Goal: Task Accomplishment & Management: Use online tool/utility

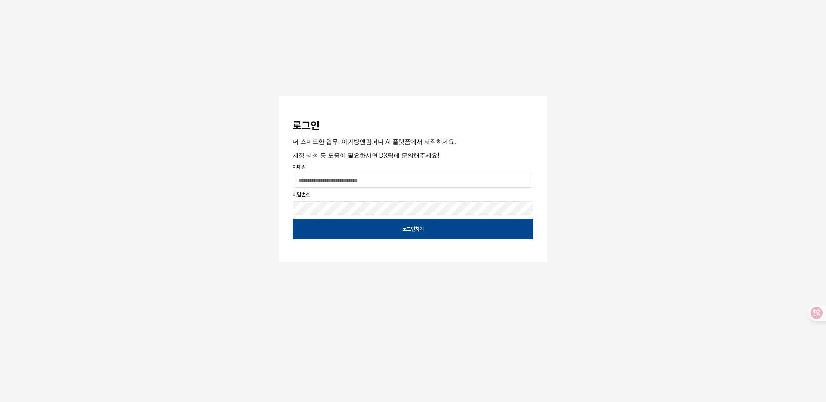
click at [354, 189] on div "App Frame" at bounding box center [413, 180] width 248 height 17
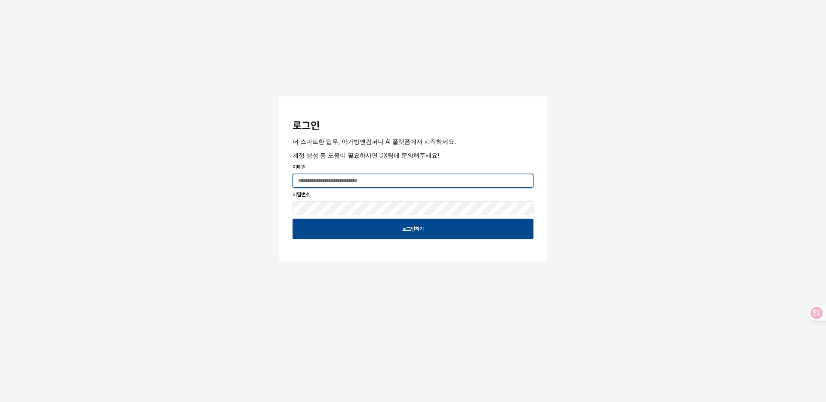
click at [354, 186] on input "App Frame" at bounding box center [413, 180] width 240 height 13
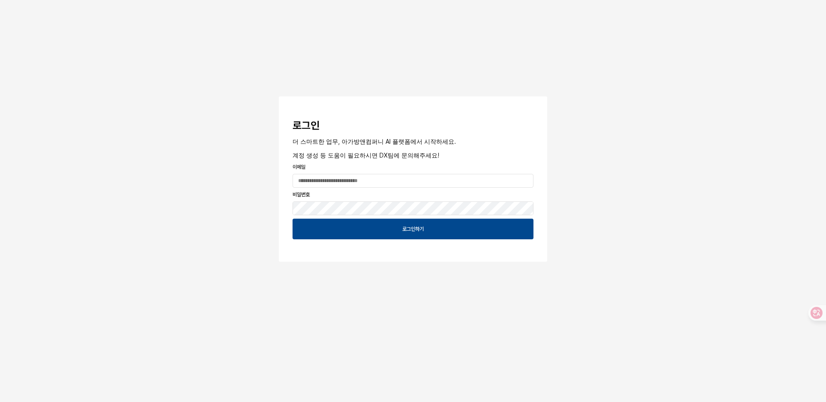
click at [269, 212] on div "로그인 더 스마트한 업무, 아가방앤컴퍼니 AI 플랫폼에서 시작하세요. 계정 생성 등 도움이 필요하시면 DX팀에 문의해주세요! 이메일 비밀번호 …" at bounding box center [413, 156] width 826 height 313
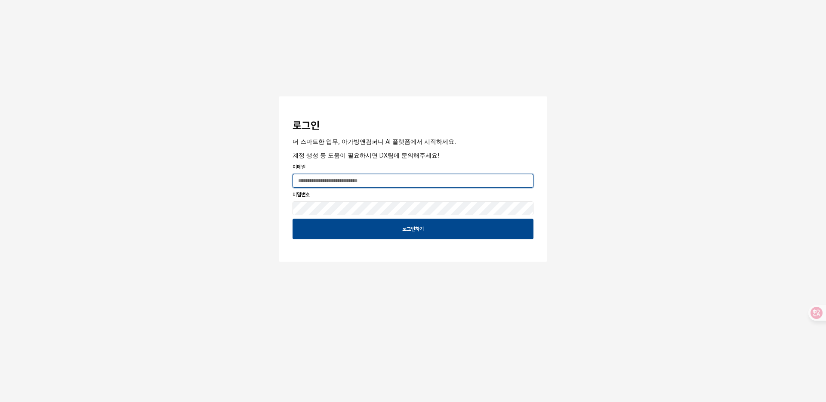
click at [323, 186] on input "App Frame" at bounding box center [413, 180] width 240 height 13
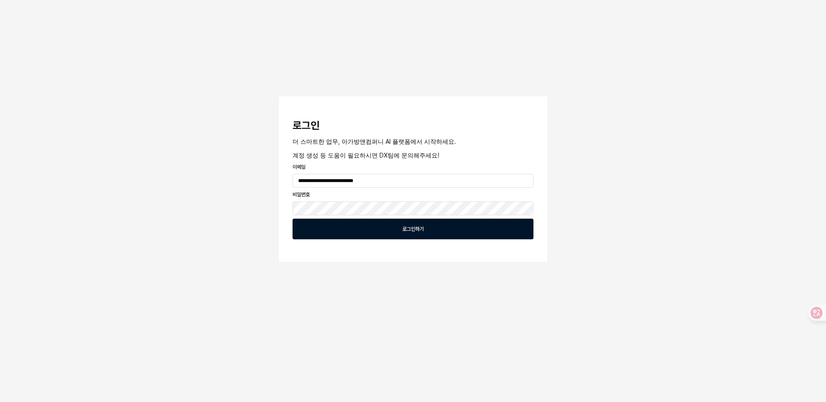
click at [350, 231] on div "로그인하기" at bounding box center [412, 229] width 233 height 20
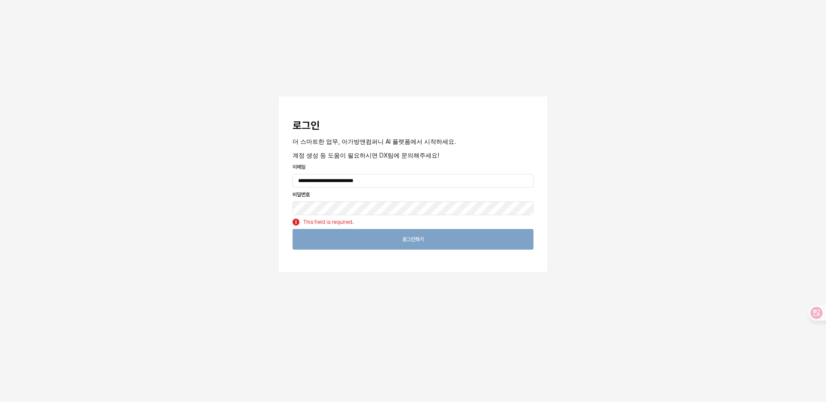
click at [268, 201] on div "**********" at bounding box center [413, 162] width 826 height 324
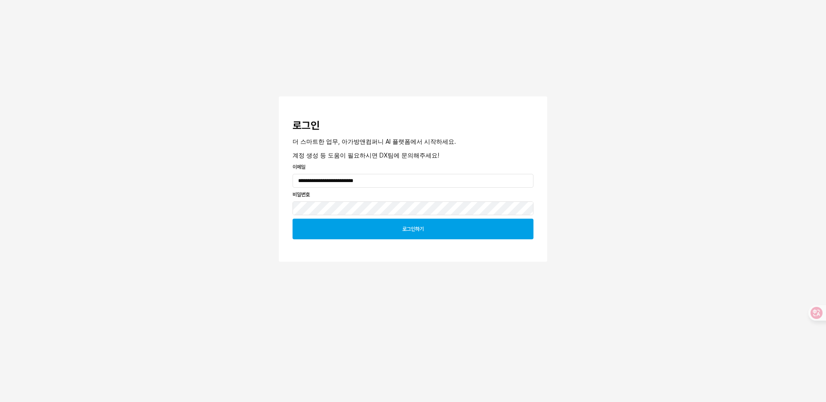
click at [410, 238] on div "로그인하기" at bounding box center [412, 229] width 233 height 20
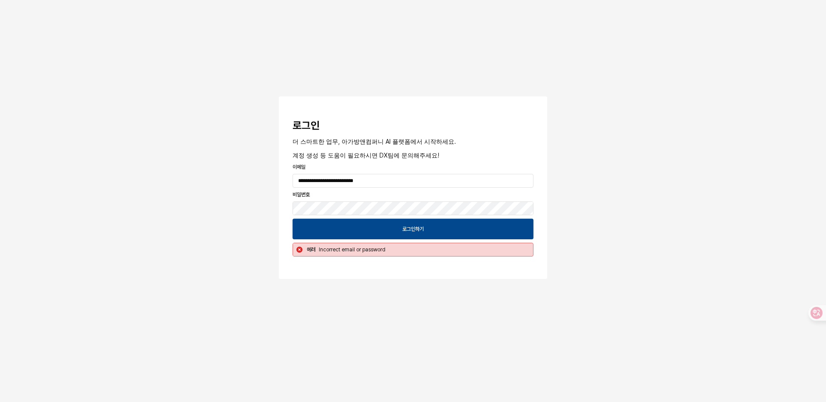
click at [388, 201] on div "App Frame" at bounding box center [413, 208] width 248 height 17
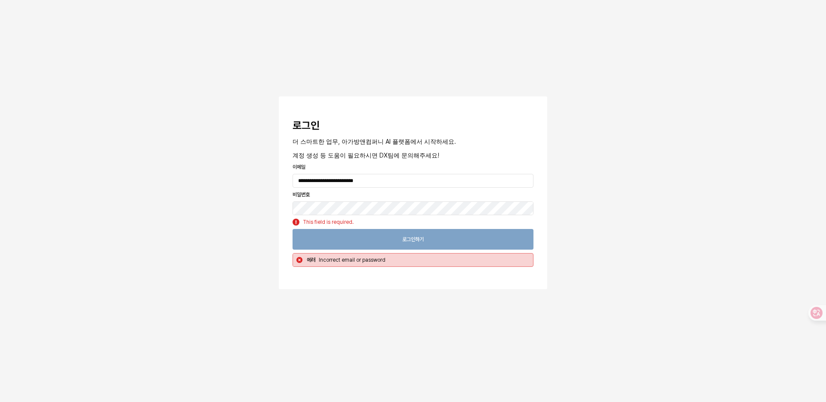
click at [609, 203] on div "**********" at bounding box center [413, 170] width 826 height 341
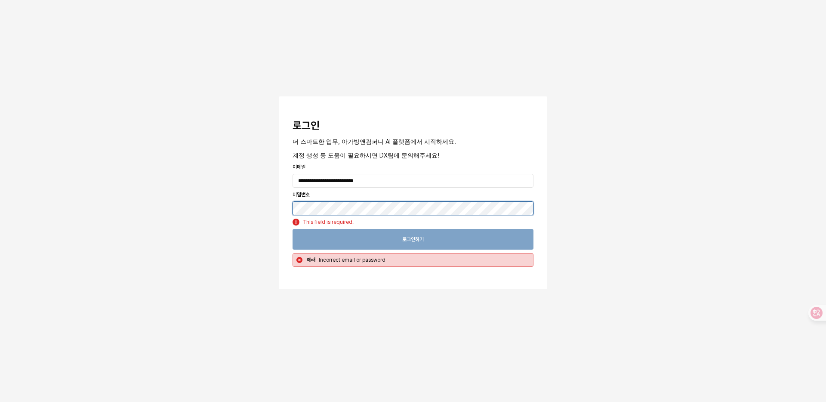
click at [420, 214] on body "**********" at bounding box center [413, 201] width 826 height 402
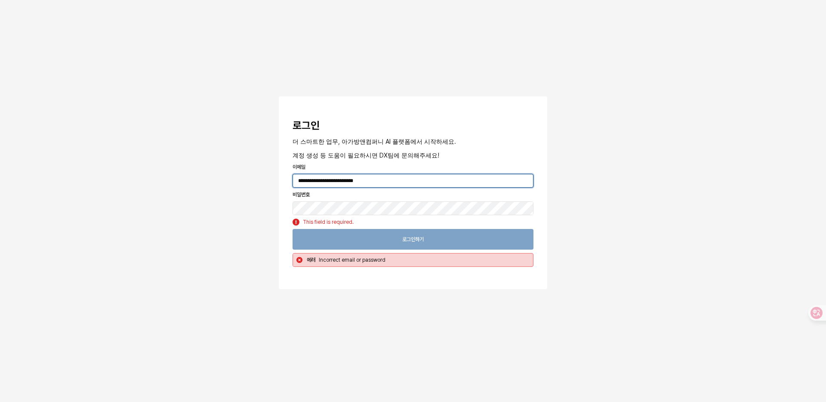
click at [385, 184] on input "**********" at bounding box center [413, 180] width 240 height 13
type input "**********"
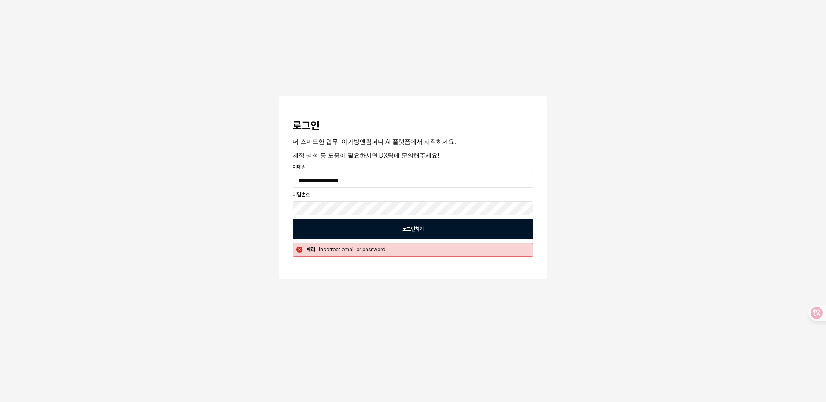
click at [436, 224] on div "로그인하기" at bounding box center [412, 229] width 233 height 20
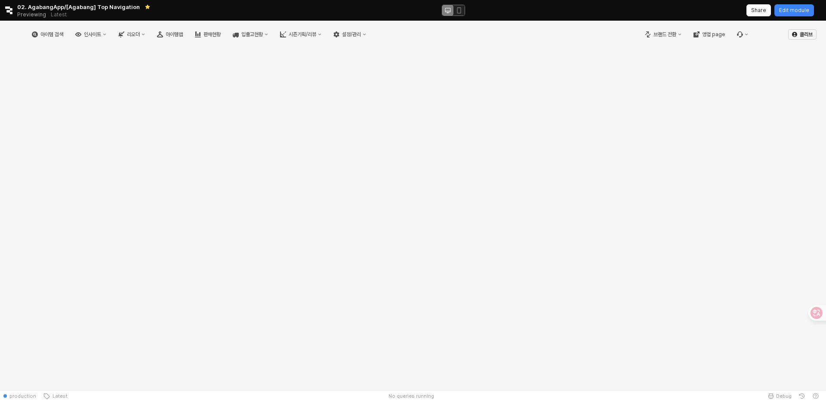
click at [34, 39] on div "아이템 검색 인사이트 리오더 아이템맵 판매현황 입출고현황 시즌기획/리뷰 설정/관리" at bounding box center [312, 34] width 607 height 18
click at [13, 39] on img "App Frame" at bounding box center [13, 34] width 0 height 10
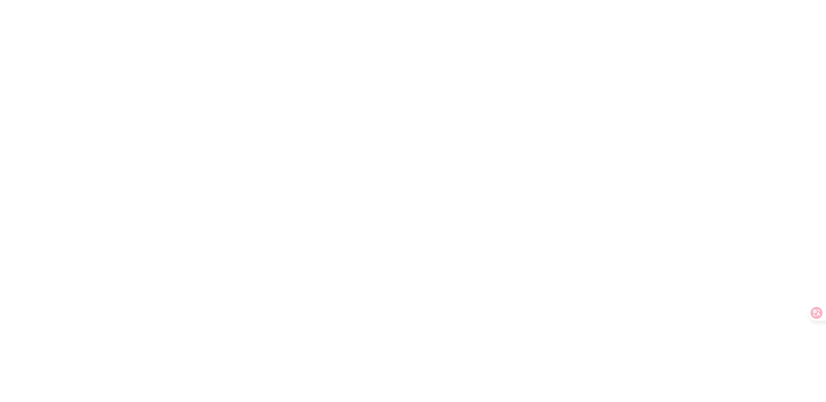
click at [34, 36] on div at bounding box center [413, 201] width 826 height 402
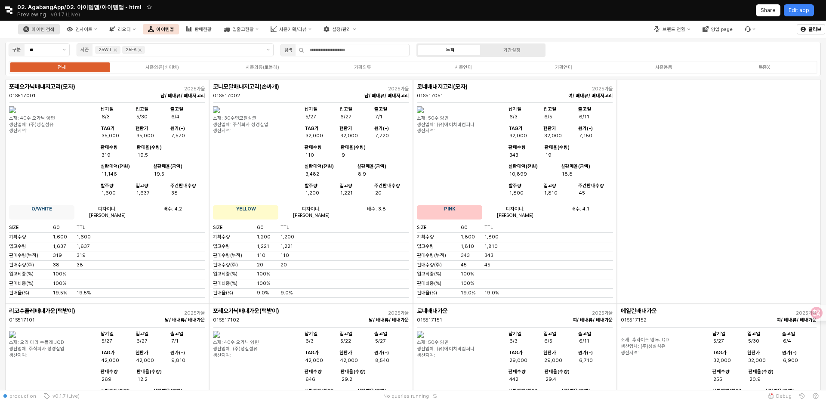
click at [55, 28] on div "아이템 검색" at bounding box center [43, 30] width 23 height 6
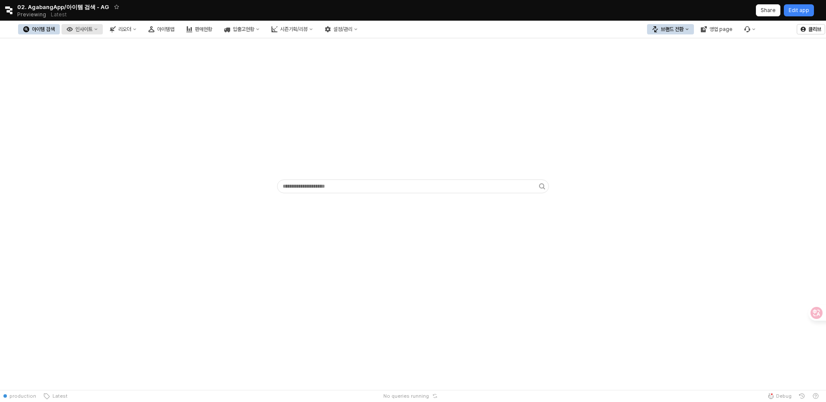
click at [93, 29] on div "인사이트" at bounding box center [83, 29] width 17 height 6
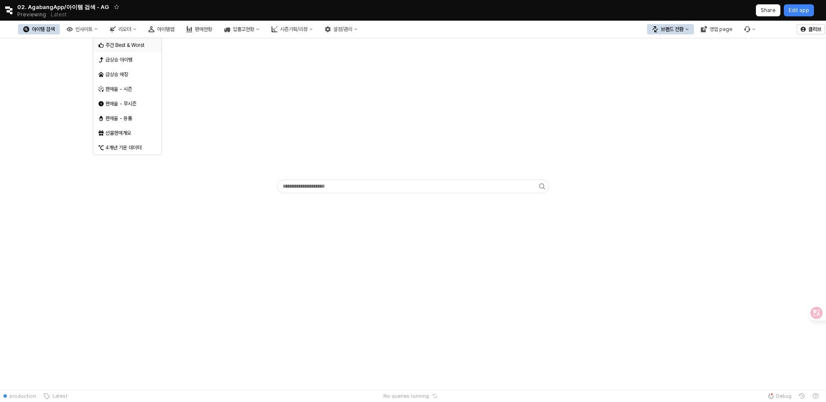
click at [122, 47] on div "주간 Best & Worst" at bounding box center [128, 45] width 46 height 7
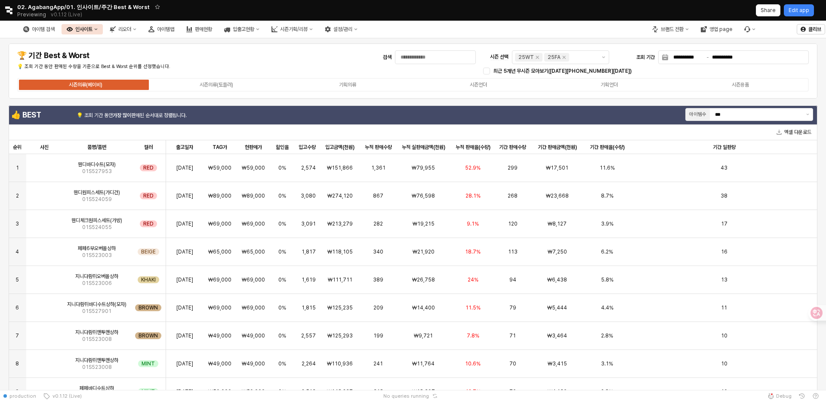
click at [103, 31] on button "인사이트" at bounding box center [82, 29] width 41 height 10
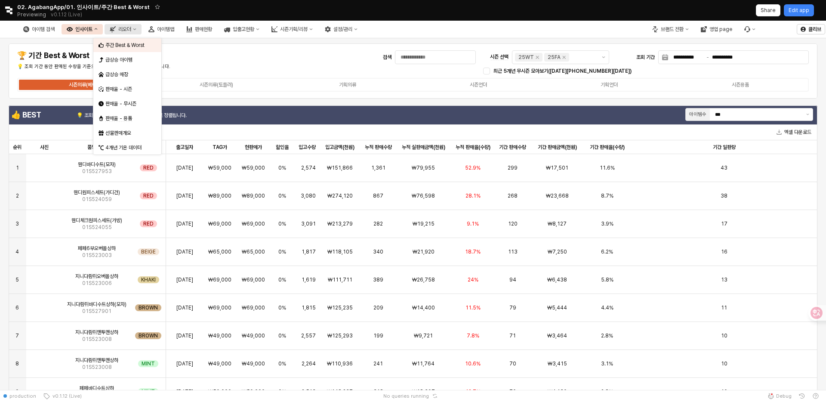
click at [131, 29] on div "리오더" at bounding box center [124, 29] width 13 height 6
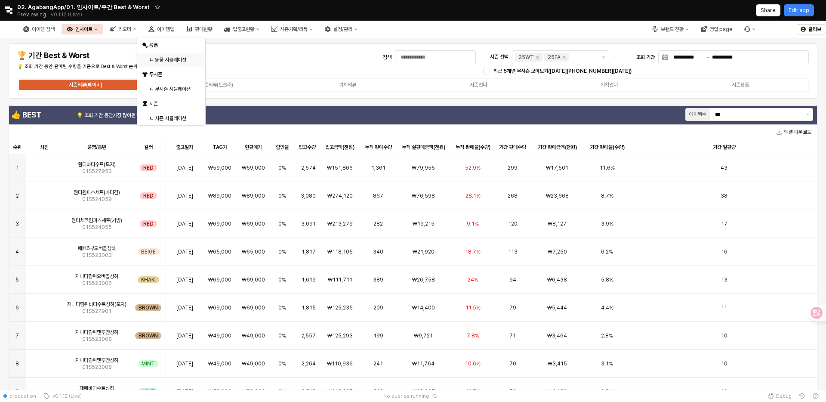
click at [161, 57] on div "ㄴ 용품 시뮬레이션" at bounding box center [172, 59] width 46 height 7
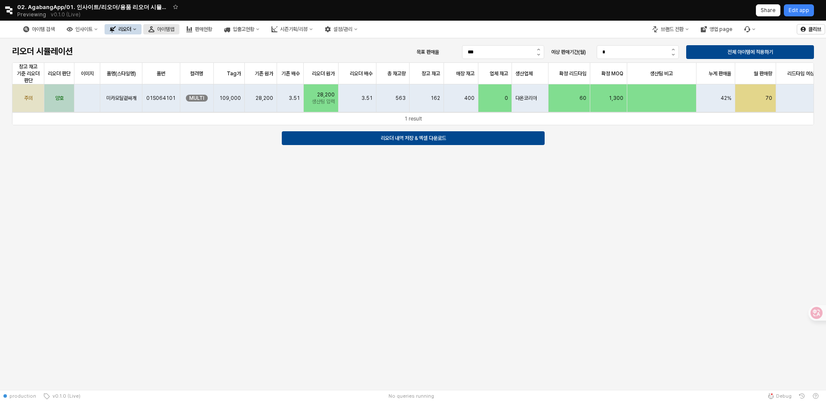
click at [174, 27] on div "아이템맵" at bounding box center [165, 29] width 17 height 6
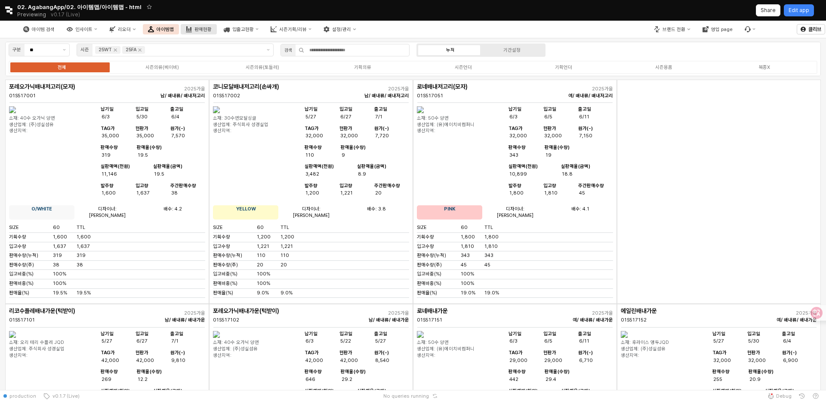
click at [212, 31] on div "판매현황" at bounding box center [202, 30] width 17 height 6
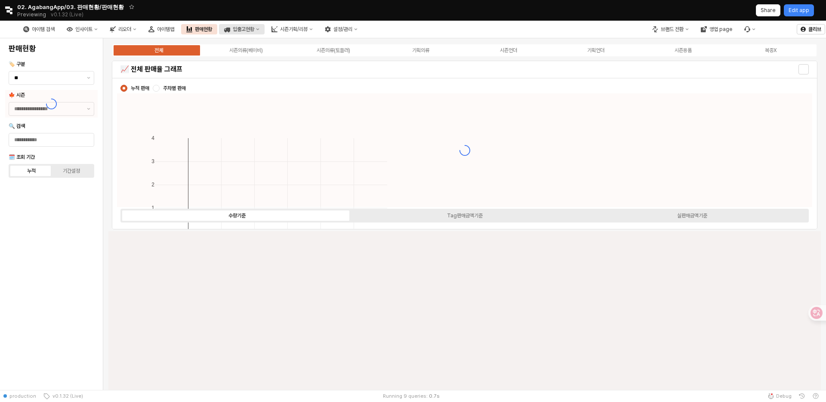
type input "****"
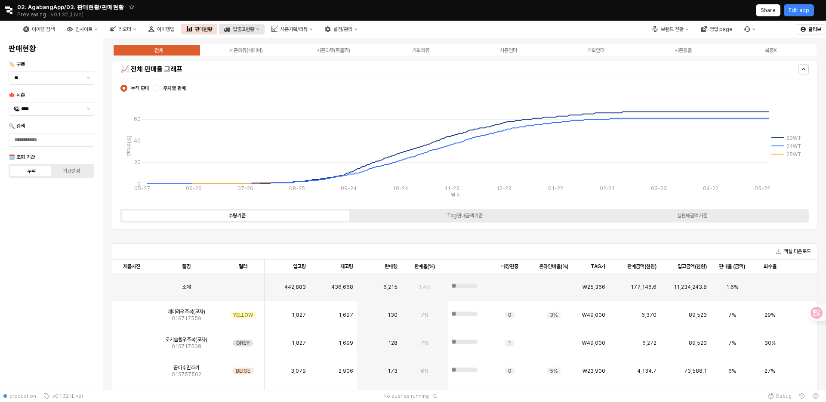
click at [265, 30] on button "입출고현황" at bounding box center [242, 29] width 46 height 10
click at [279, 46] on div "입고현황(일간)" at bounding box center [288, 45] width 46 height 7
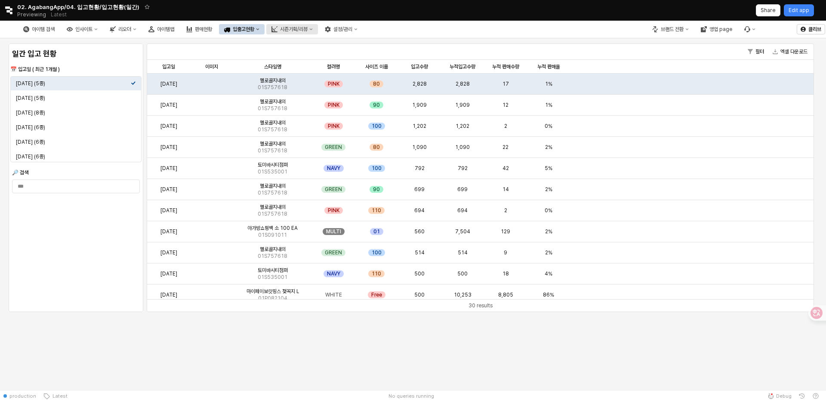
click at [308, 29] on div "시즌기획/리뷰" at bounding box center [294, 29] width 28 height 6
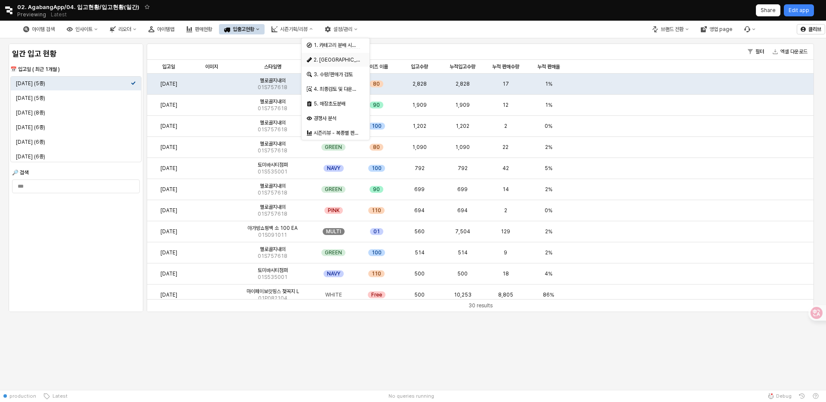
click at [332, 62] on div "2. [GEOGRAPHIC_DATA]" at bounding box center [337, 59] width 46 height 7
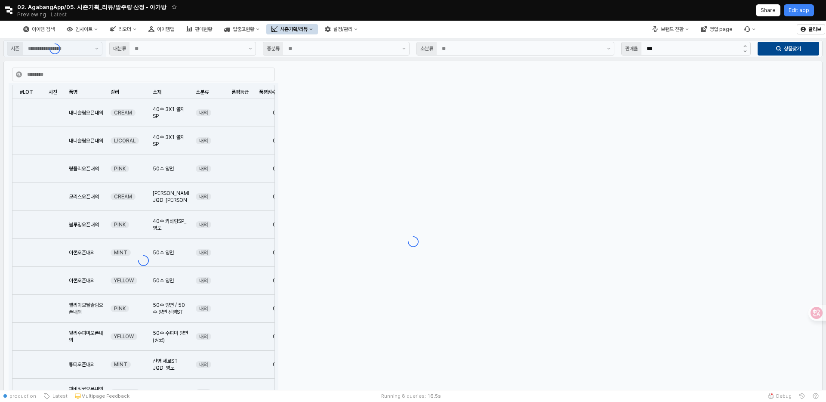
click at [308, 31] on div "시즌기획/리뷰" at bounding box center [294, 29] width 28 height 6
click at [324, 108] on div "5. 매장초도분배" at bounding box center [336, 104] width 68 height 14
click at [318, 31] on button "시즌기획/리뷰" at bounding box center [292, 29] width 52 height 10
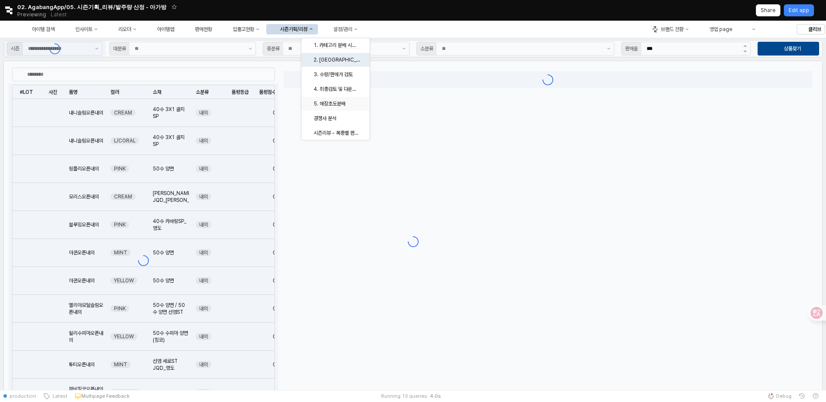
click at [343, 102] on div "5. 매장초도분배" at bounding box center [337, 103] width 46 height 7
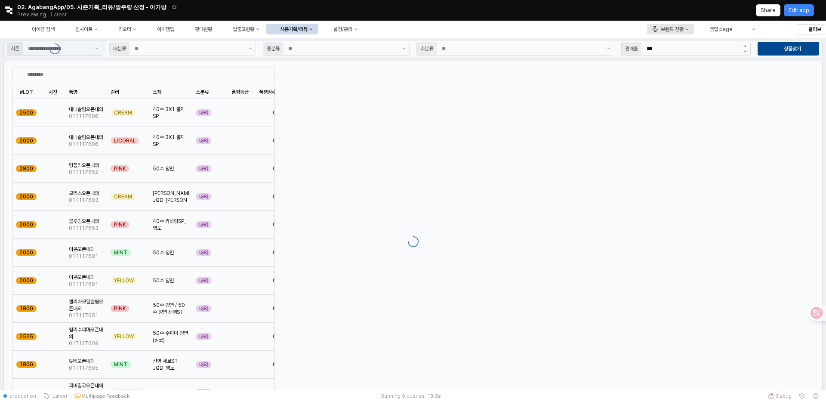
click at [690, 31] on button "브랜드 전환" at bounding box center [670, 29] width 47 height 10
click at [658, 61] on div "에뜨와" at bounding box center [679, 59] width 52 height 7
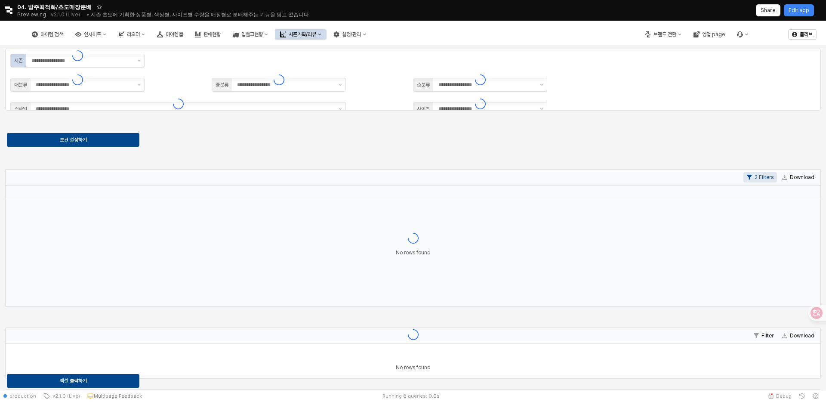
type input "**"
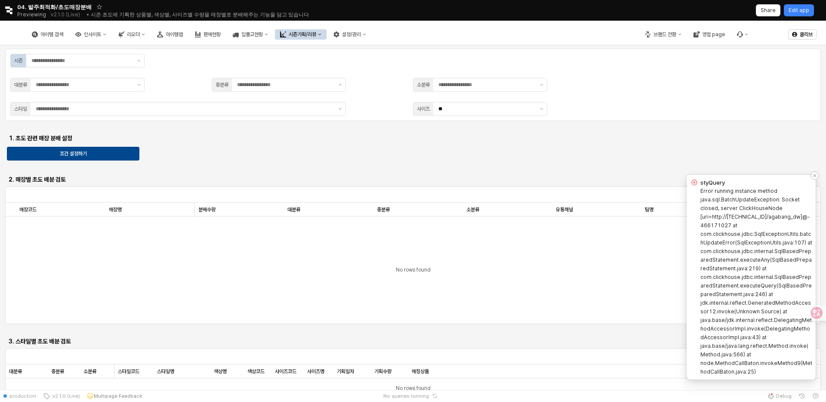
click at [816, 173] on icon "Notifications (F8)" at bounding box center [814, 175] width 5 height 5
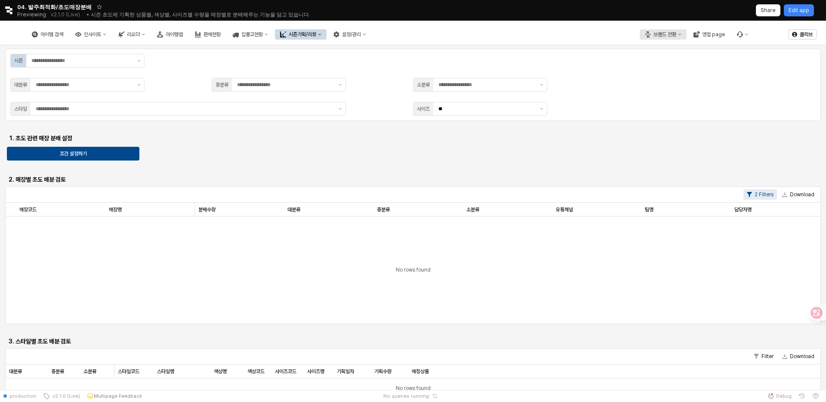
click at [674, 30] on button "브랜드 전환" at bounding box center [663, 34] width 47 height 10
click at [647, 65] on div "에뜨와" at bounding box center [671, 65] width 52 height 7
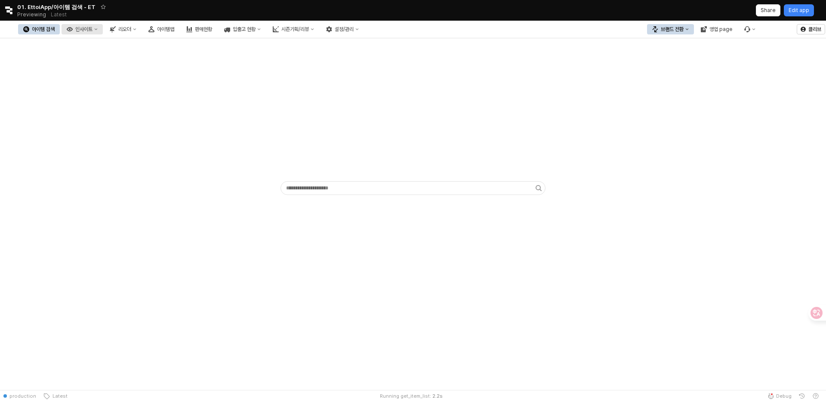
click at [103, 25] on button "인사이트" at bounding box center [82, 29] width 41 height 10
click at [142, 25] on button "리오더" at bounding box center [123, 29] width 37 height 10
click at [154, 31] on icon "아이템맵" at bounding box center [151, 29] width 6 height 6
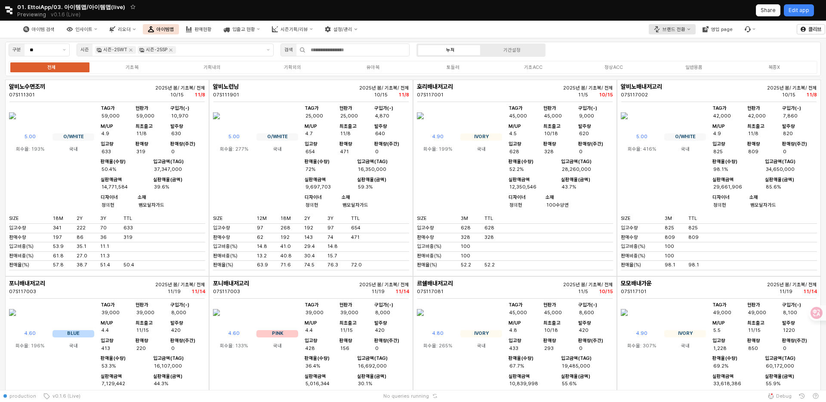
click at [682, 31] on div "브랜드 전환" at bounding box center [674, 30] width 23 height 6
click at [722, 31] on div "영업 page" at bounding box center [722, 30] width 22 height 6
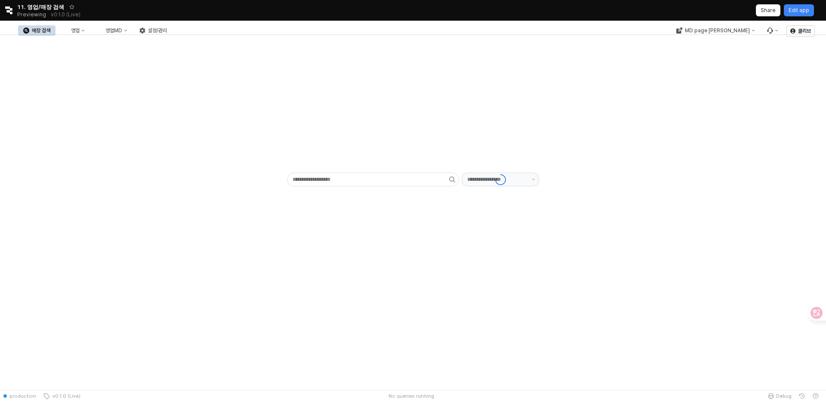
type input "******"
click at [159, 36] on div "매장 검색 영업 영업MD 설정/관리" at bounding box center [95, 31] width 154 height 18
click at [80, 29] on div "영업" at bounding box center [75, 31] width 9 height 6
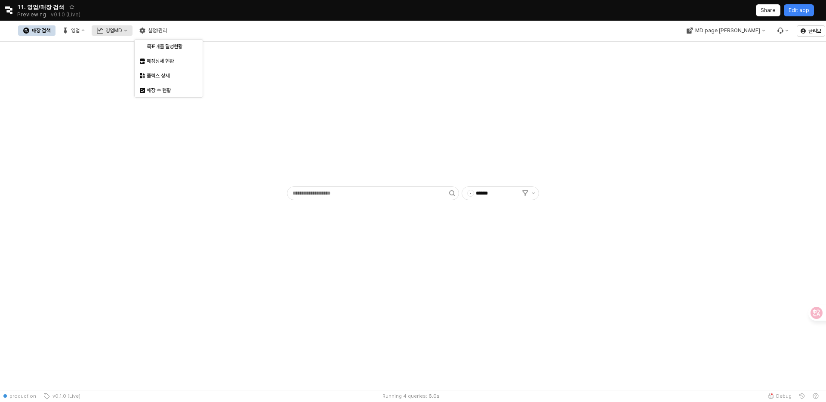
click at [122, 28] on div "영업MD" at bounding box center [113, 31] width 17 height 6
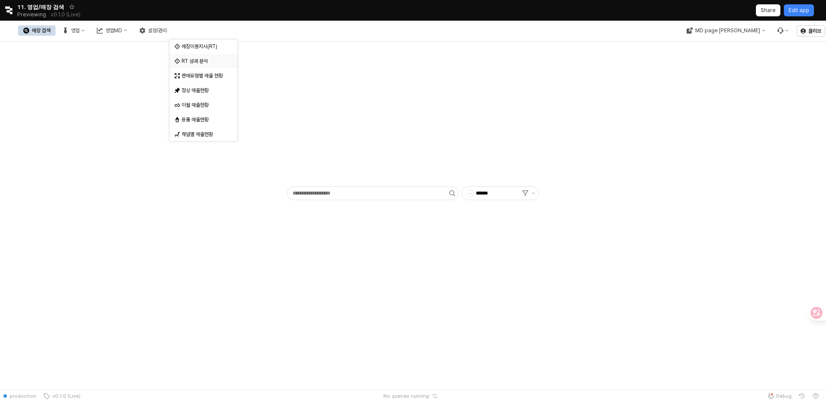
click at [201, 59] on div "RT 성과 분석" at bounding box center [205, 61] width 46 height 7
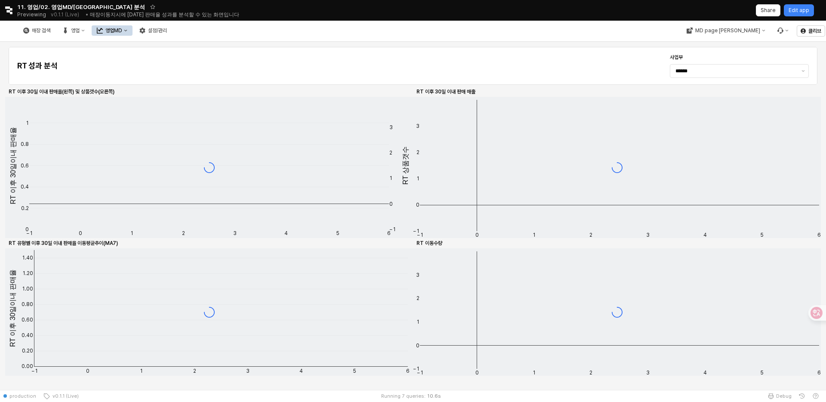
click at [172, 24] on div "매장 검색 영업 영업MD 설정/관리" at bounding box center [95, 31] width 154 height 18
click at [122, 28] on div "영업MD" at bounding box center [113, 31] width 17 height 6
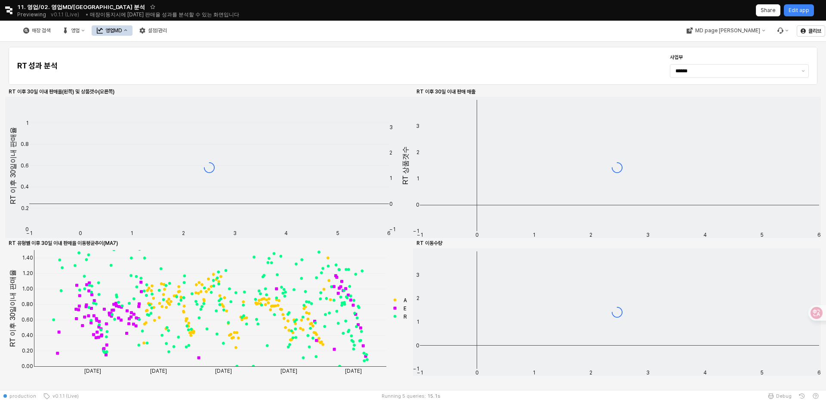
click at [289, 37] on div "매장 검색 영업 영업MD 설정/관리" at bounding box center [349, 31] width 699 height 18
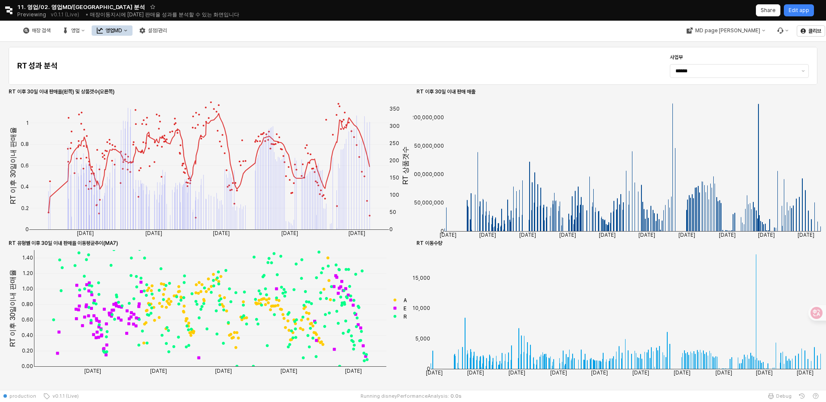
scroll to position [7, 0]
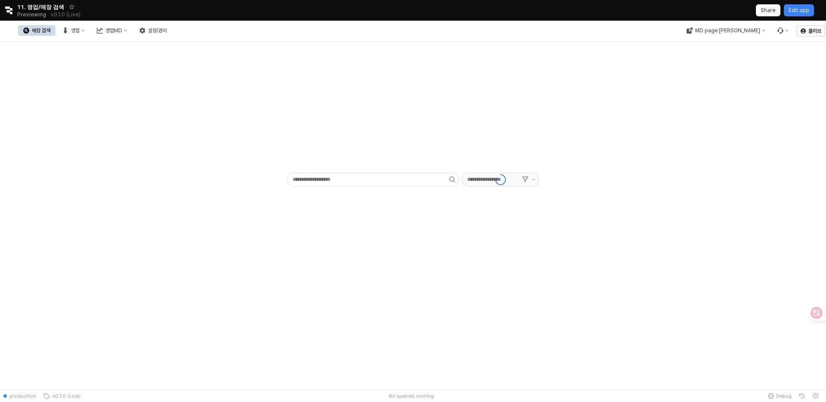
type input "******"
click at [90, 29] on button "영업" at bounding box center [73, 30] width 33 height 10
click at [175, 61] on div "매장상세 현황" at bounding box center [170, 61] width 46 height 7
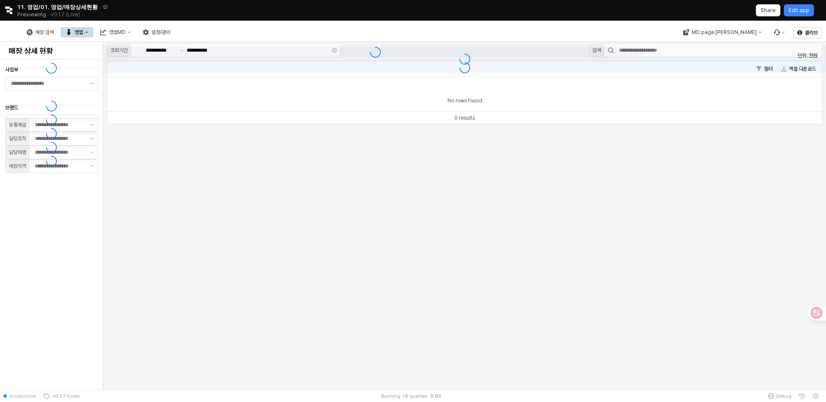
type input "**"
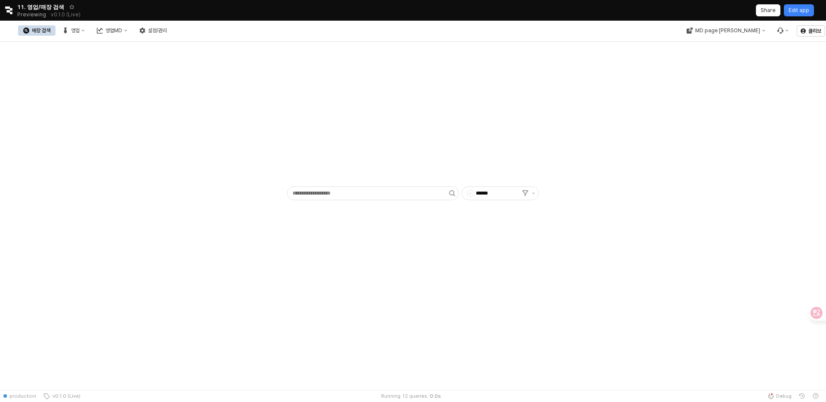
type input "******"
click at [80, 32] on div "영업" at bounding box center [75, 31] width 9 height 6
click at [765, 34] on button "MD page [PERSON_NAME]" at bounding box center [725, 30] width 89 height 10
click at [735, 56] on div "아가방" at bounding box center [749, 61] width 68 height 14
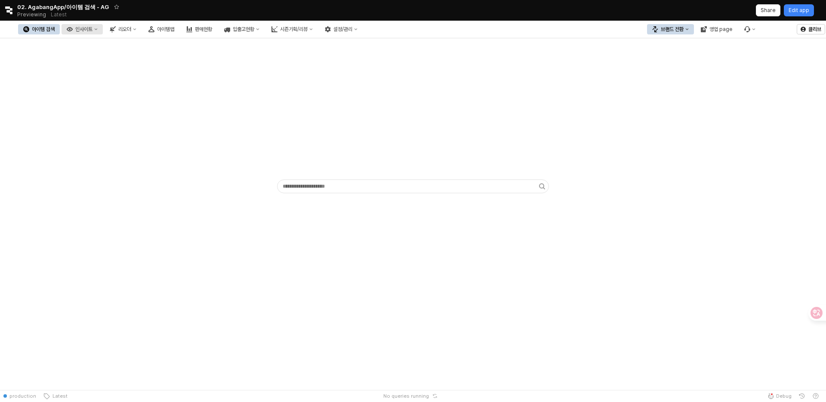
click at [93, 29] on div "인사이트" at bounding box center [83, 29] width 17 height 6
click at [131, 29] on div "리오더" at bounding box center [124, 29] width 13 height 6
click at [179, 34] on button "아이템맵" at bounding box center [161, 29] width 36 height 10
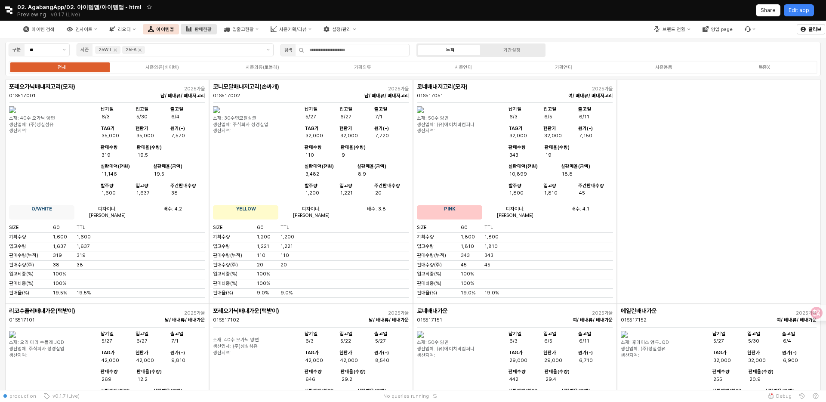
click at [217, 27] on button "판매현황" at bounding box center [199, 29] width 36 height 10
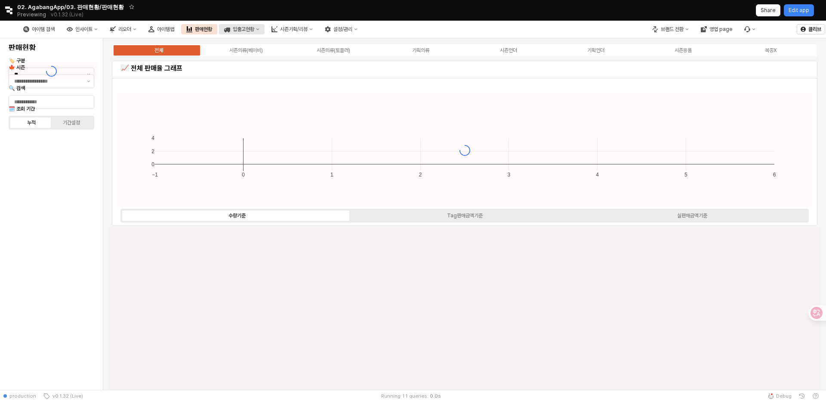
type input "****"
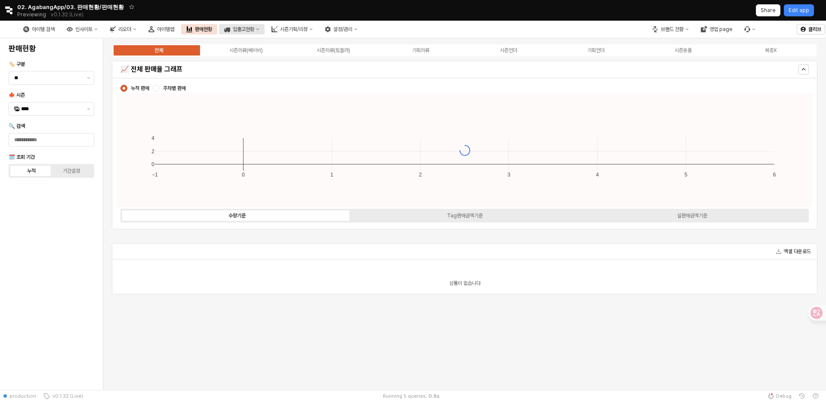
click at [254, 28] on div "입출고현황" at bounding box center [244, 29] width 22 height 6
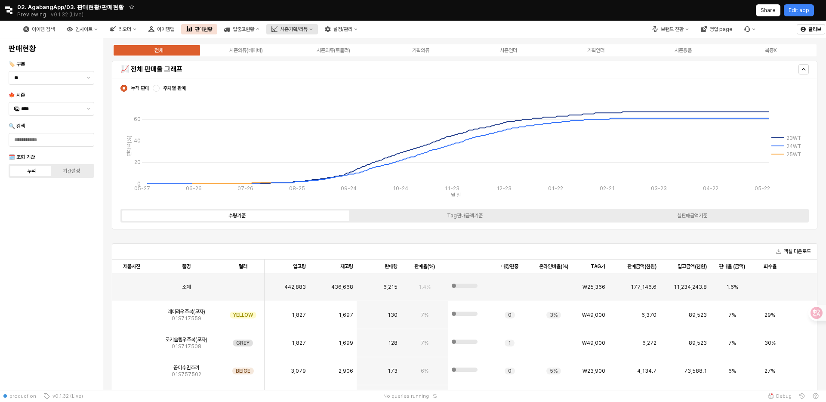
click at [308, 31] on div "시즌기획/리뷰" at bounding box center [294, 29] width 28 height 6
click at [337, 61] on div "2. [GEOGRAPHIC_DATA]" at bounding box center [337, 59] width 46 height 7
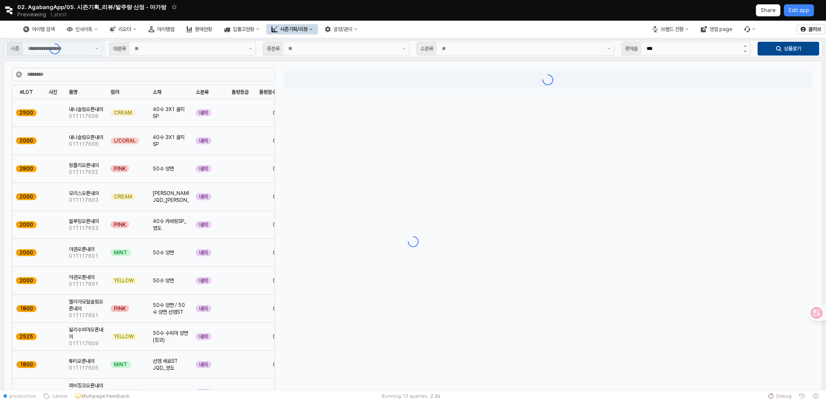
click at [308, 31] on div "시즌기획/리뷰" at bounding box center [294, 29] width 28 height 6
click at [570, 25] on div "아이템 검색 인사이트 리오더 아이템맵 판매현황 입출고현황 시즌기획/리뷰 설정/관리" at bounding box center [310, 29] width 620 height 18
click at [339, 34] on div "아이템 검색 인사이트 리오더 아이템맵 판매현황 입출고현황 시즌기획/리뷰 설정/관리" at bounding box center [190, 29] width 345 height 18
click at [318, 32] on button "시즌기획/리뷰" at bounding box center [292, 29] width 52 height 10
click at [333, 78] on div "3. 수량/판매가 검토" at bounding box center [333, 74] width 52 height 9
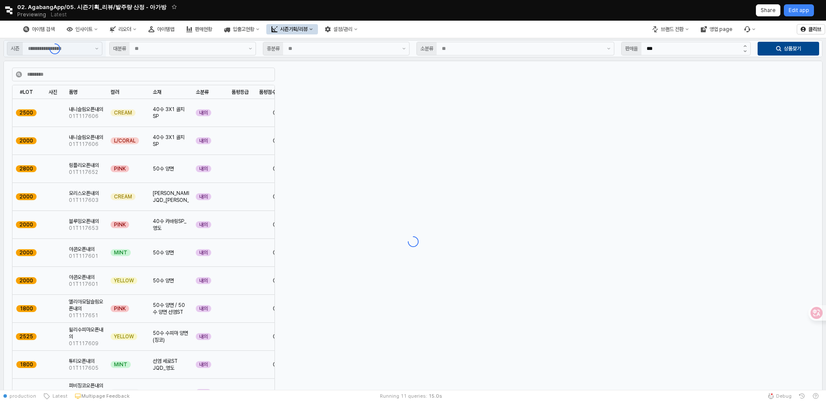
click at [308, 29] on div "시즌기획/리뷰" at bounding box center [294, 29] width 28 height 6
click at [335, 90] on div "4. 최종검토 및 다운로드" at bounding box center [337, 89] width 46 height 7
type input "**"
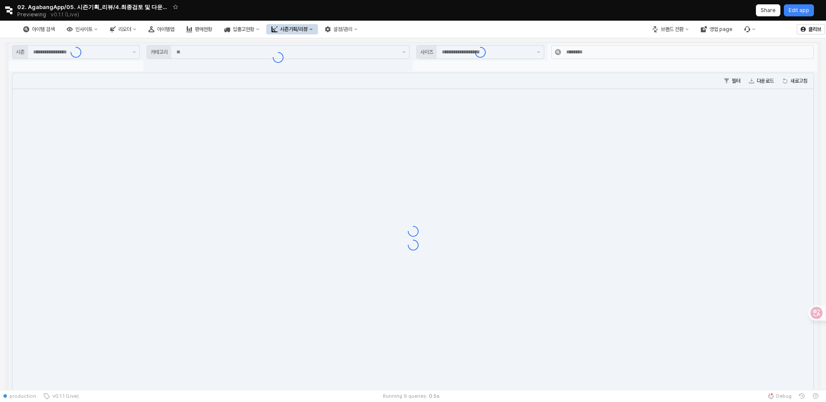
type input "**"
type input "*****"
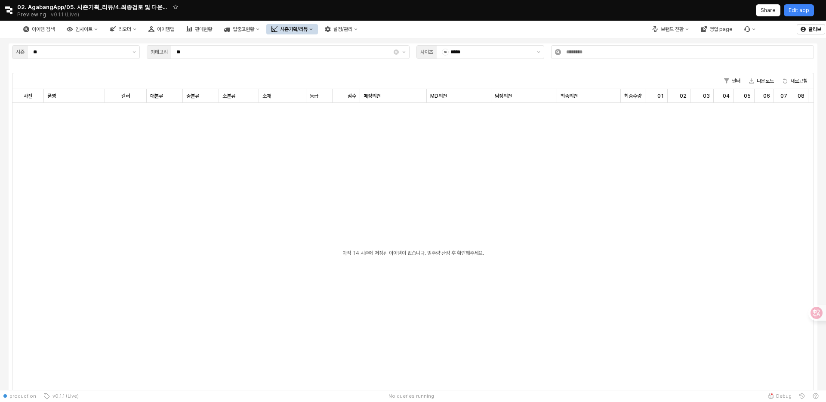
click at [308, 31] on div "시즌기획/리뷰" at bounding box center [294, 29] width 28 height 6
